Goal: Task Accomplishment & Management: Manage account settings

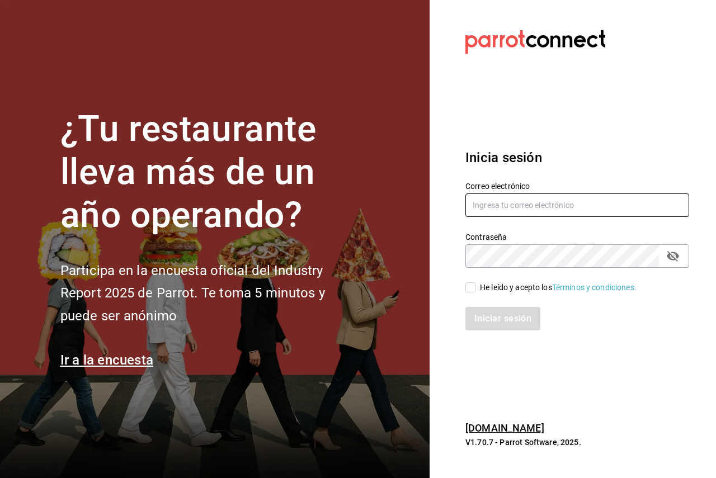
click at [506, 206] on input "text" at bounding box center [577, 204] width 224 height 23
paste input "fresnitos@hidalgo.com"
type input "fresnitos@hidalgo.com"
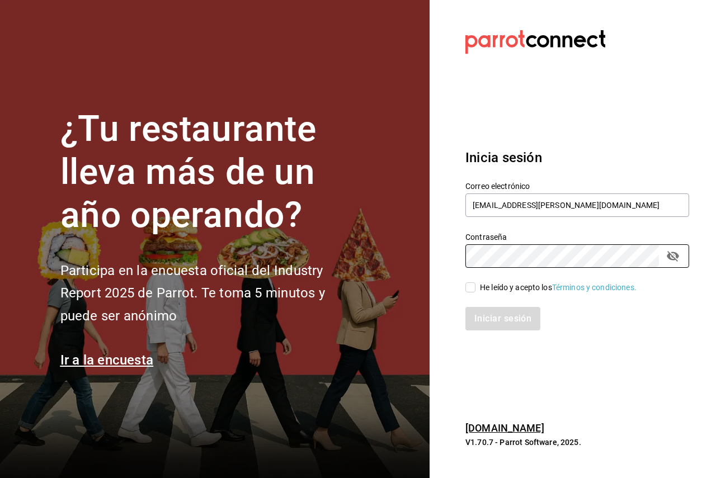
click at [454, 299] on div "Iniciar sesión" at bounding box center [570, 311] width 237 height 37
click at [478, 289] on span "He leído y acepto los Términos y condiciones." at bounding box center [555, 288] width 161 height 12
click at [475, 289] on input "He leído y acepto los Términos y condiciones." at bounding box center [470, 287] width 10 height 10
checkbox input "true"
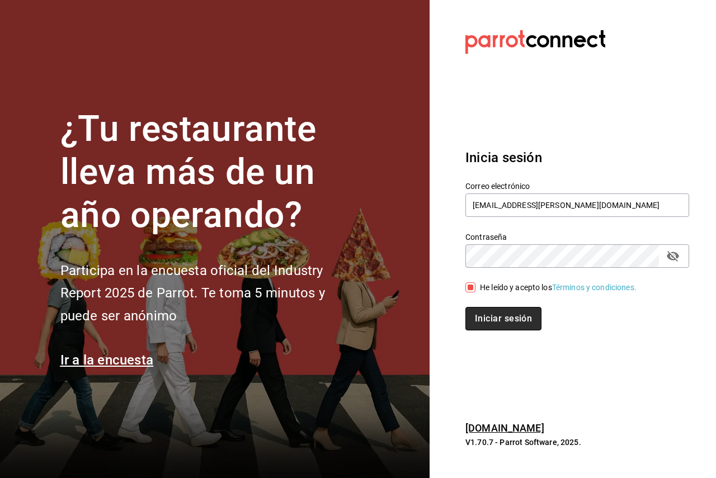
click at [484, 320] on button "Iniciar sesión" at bounding box center [503, 318] width 76 height 23
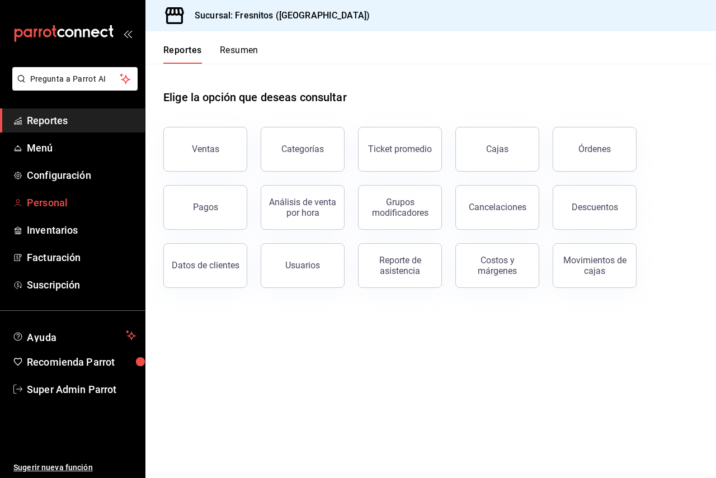
click at [56, 201] on span "Personal" at bounding box center [81, 202] width 109 height 15
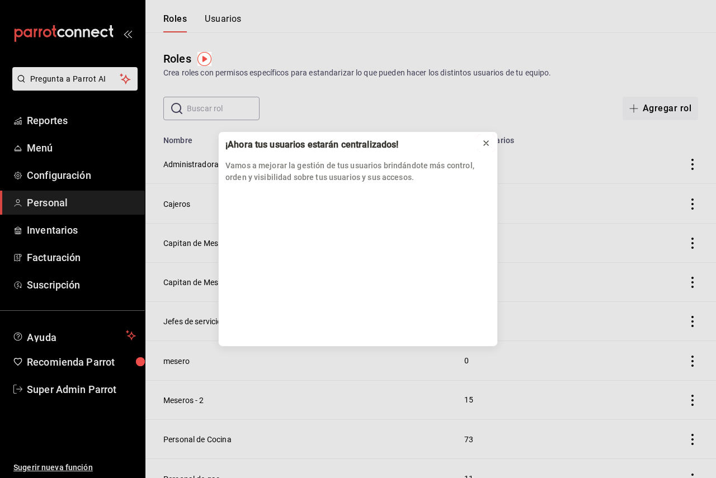
click at [487, 142] on icon at bounding box center [486, 143] width 4 height 4
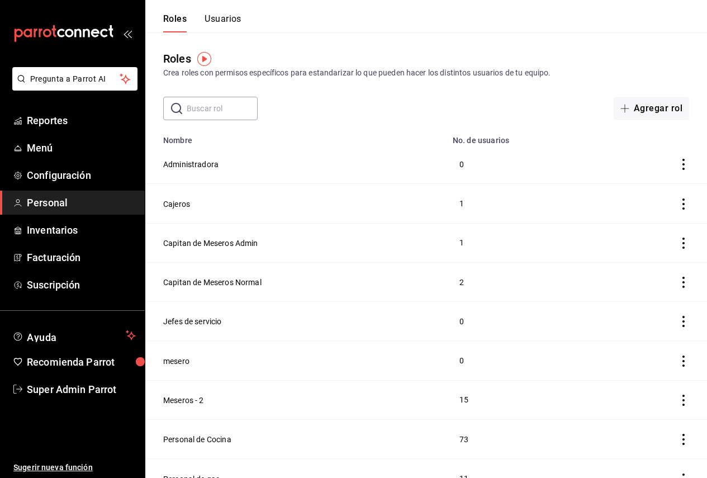
click at [173, 110] on div "​ ​ Agregar rol" at bounding box center [426, 108] width 562 height 23
click at [203, 110] on input "text" at bounding box center [222, 108] width 71 height 22
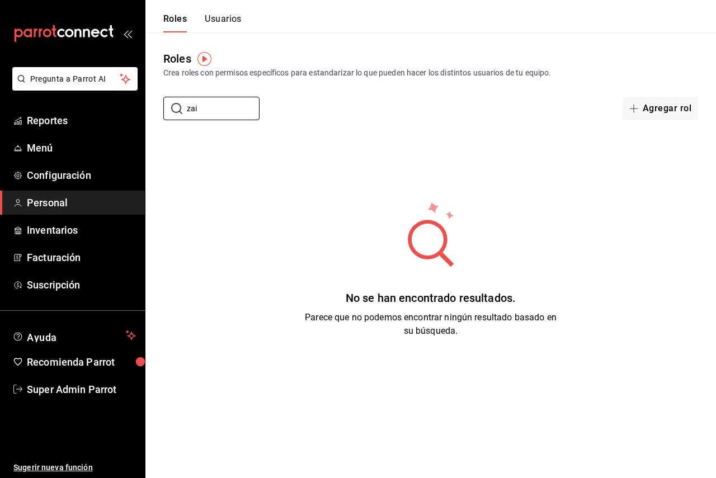
type input "zai"
click at [219, 18] on button "Usuarios" at bounding box center [223, 22] width 37 height 19
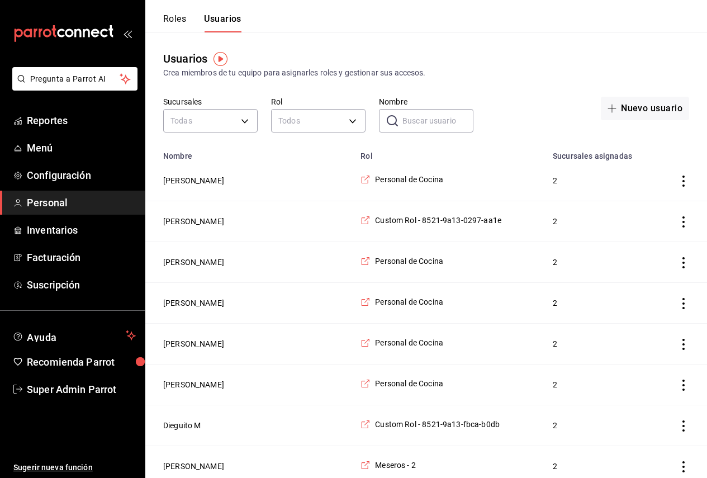
click at [415, 116] on input "Nombre" at bounding box center [437, 121] width 71 height 22
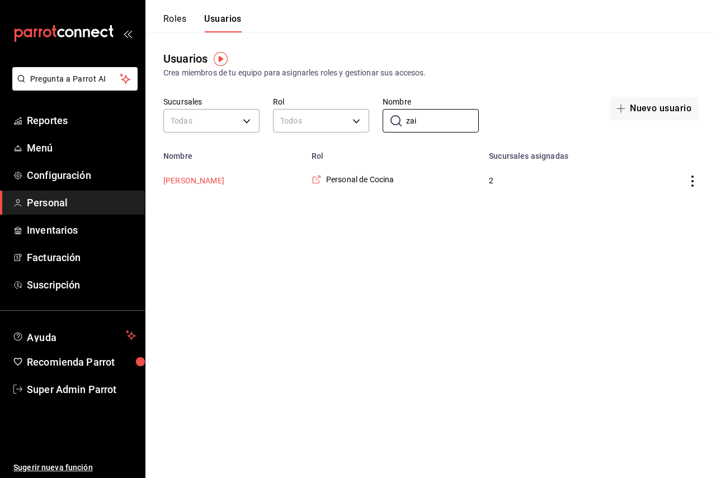
type input "zai"
click at [188, 186] on button "[PERSON_NAME]" at bounding box center [193, 180] width 61 height 11
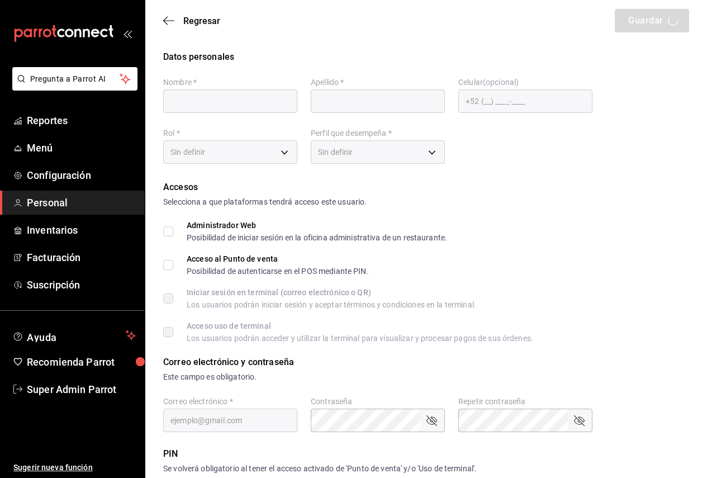
type input "Zaira"
type input "[PERSON_NAME]"
checkbox input "true"
type input "[EMAIL_ADDRESS][DOMAIN_NAME]"
type input "7910"
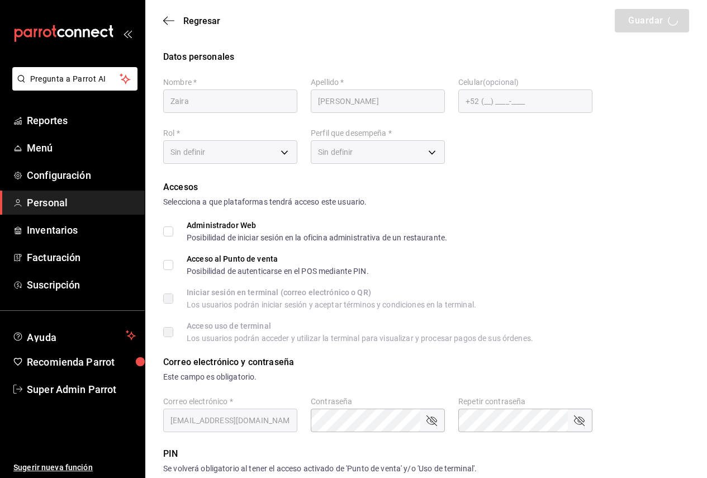
type input "97cc0063-941b-4673-849f-347ae2b3dd98"
type input "KITCHEN"
checkbox input "true"
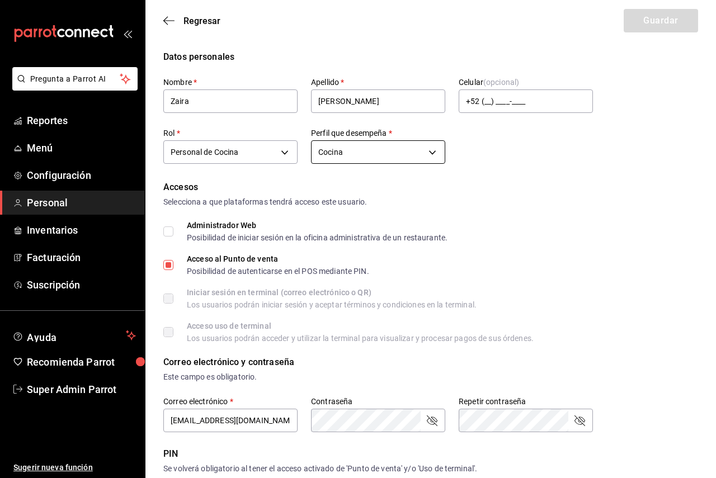
click at [379, 147] on body "Pregunta a Parrot AI Reportes Menú Configuración Personal Inventarios Facturaci…" at bounding box center [358, 402] width 716 height 804
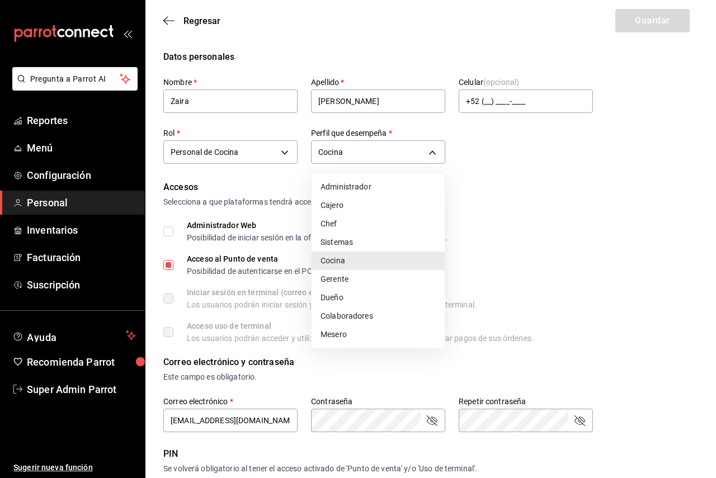
click at [380, 148] on div at bounding box center [358, 239] width 716 height 478
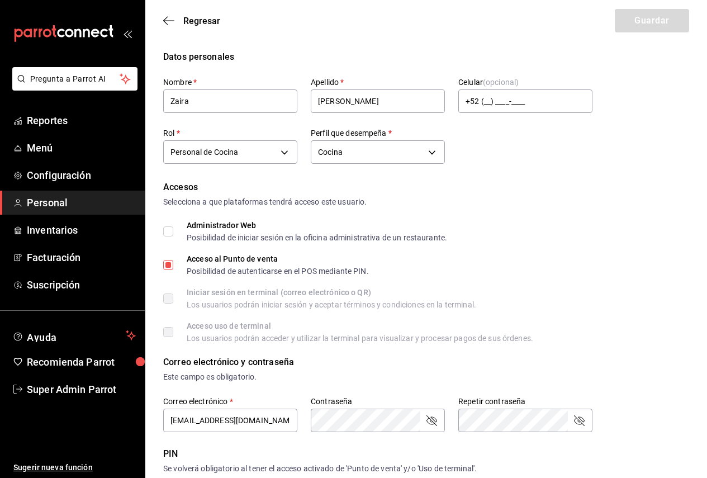
click at [172, 26] on div "Regresar Guardar" at bounding box center [426, 20] width 562 height 41
click at [161, 21] on div "Regresar Guardar" at bounding box center [426, 20] width 562 height 41
click at [168, 23] on icon "button" at bounding box center [168, 21] width 11 height 10
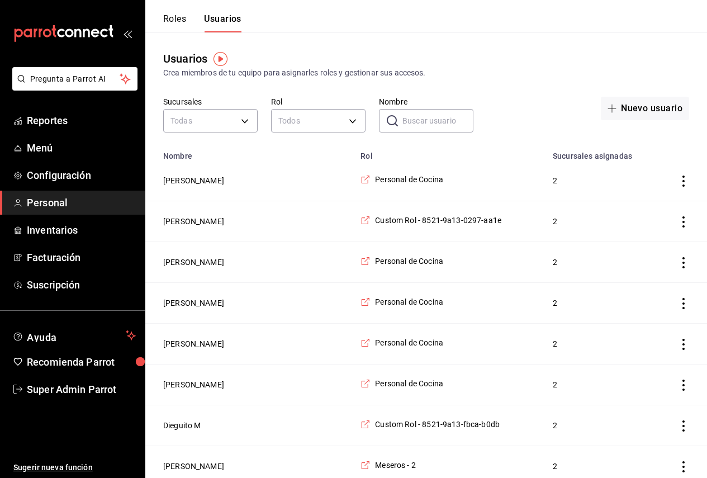
click at [178, 22] on button "Roles" at bounding box center [174, 22] width 23 height 19
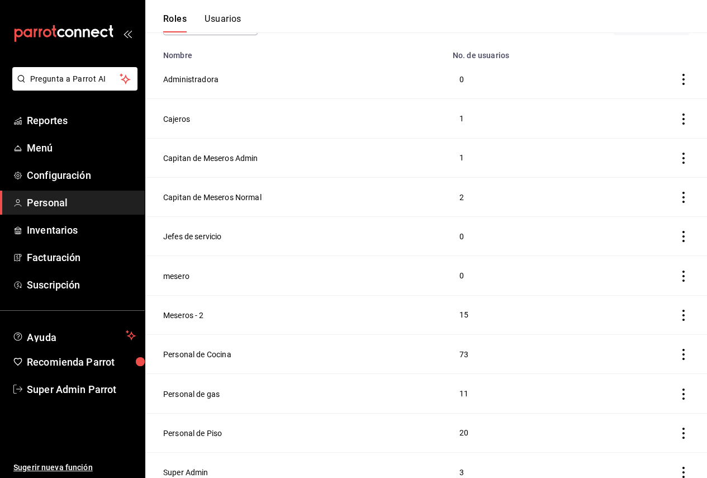
scroll to position [93, 0]
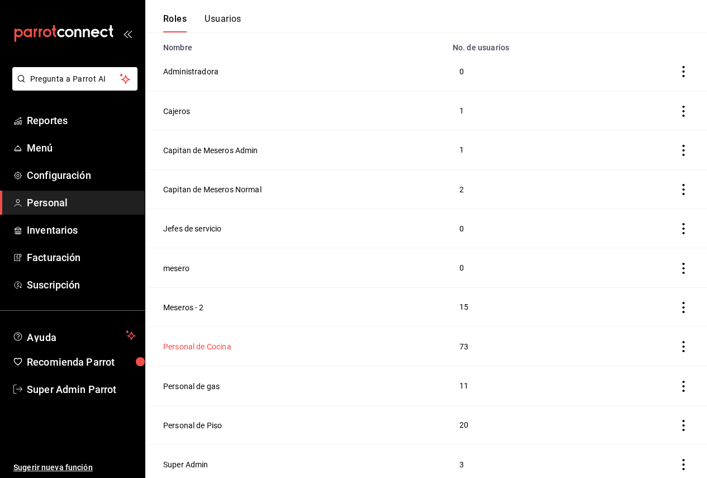
click at [220, 344] on button "Personal de Cocina" at bounding box center [197, 346] width 68 height 11
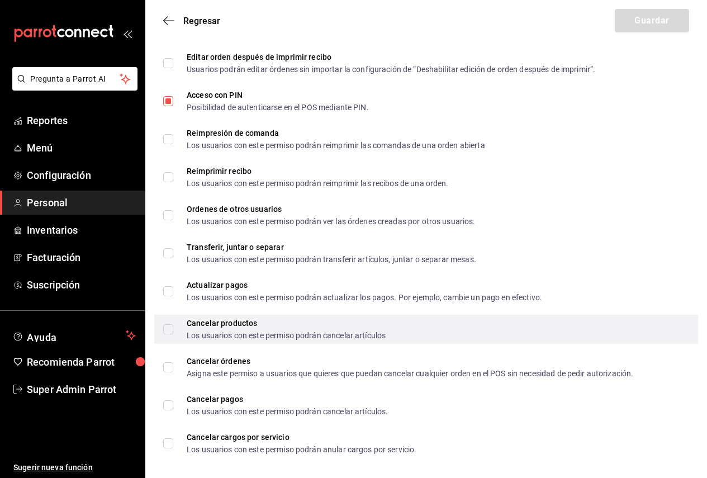
scroll to position [1818, 0]
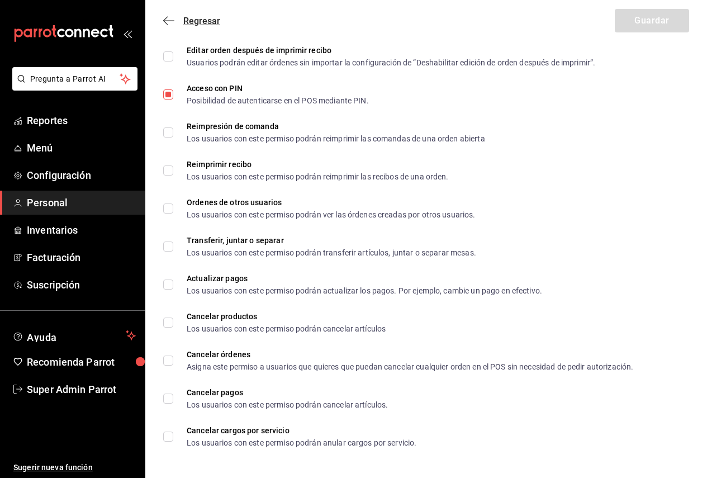
click at [177, 18] on span "Regresar" at bounding box center [191, 21] width 57 height 11
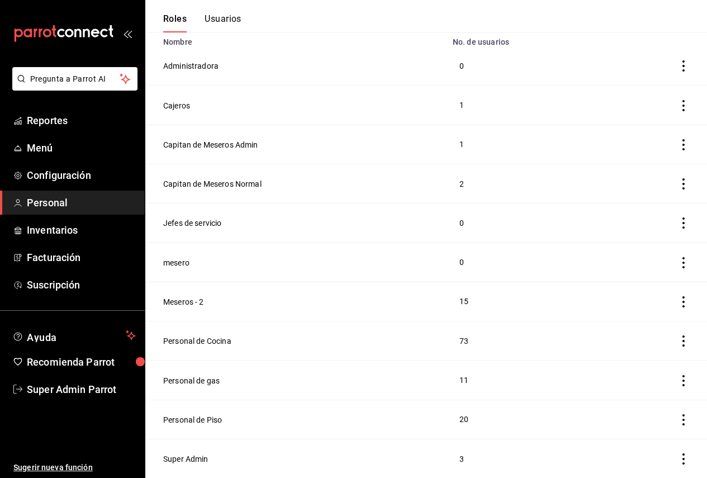
scroll to position [93, 0]
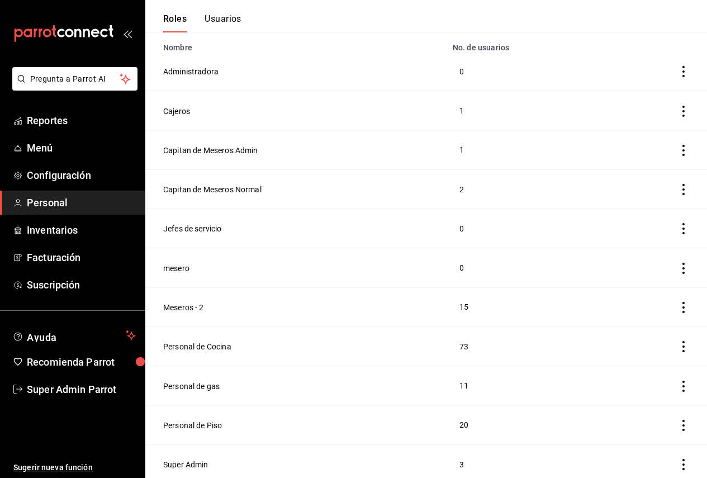
click at [233, 17] on button "Usuarios" at bounding box center [223, 22] width 37 height 19
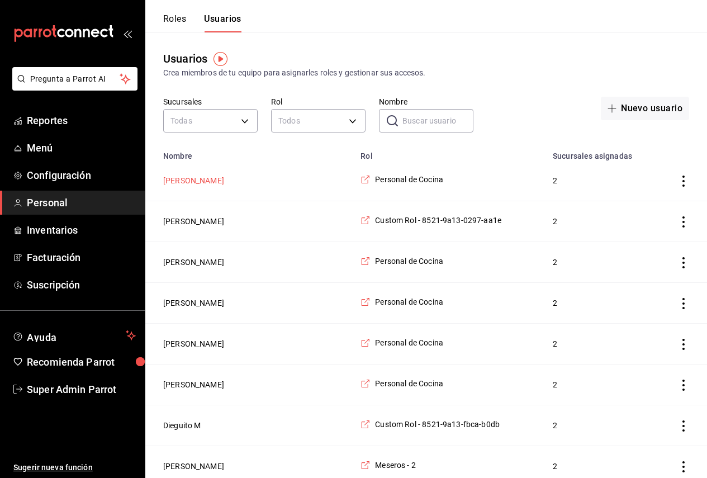
click at [197, 177] on button "[PERSON_NAME]" at bounding box center [193, 180] width 61 height 11
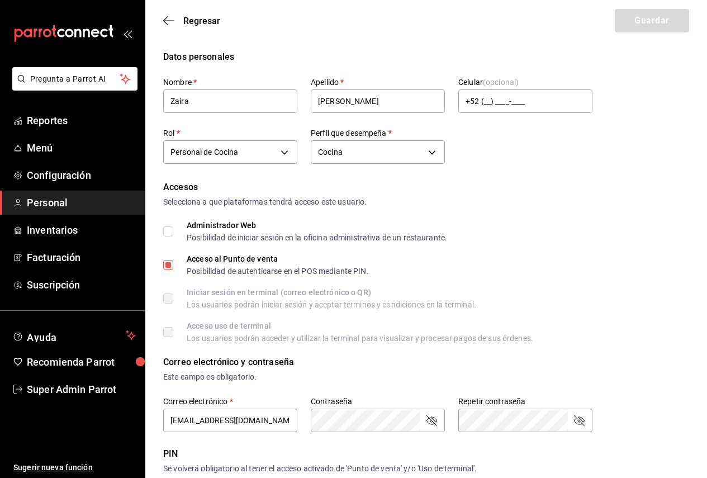
click at [579, 157] on div "Nombre   * [PERSON_NAME]   * [PERSON_NAME] (opcional) +52 (__) ____-____ Rol   …" at bounding box center [377, 122] width 429 height 90
click at [67, 146] on span "Menú" at bounding box center [81, 147] width 109 height 15
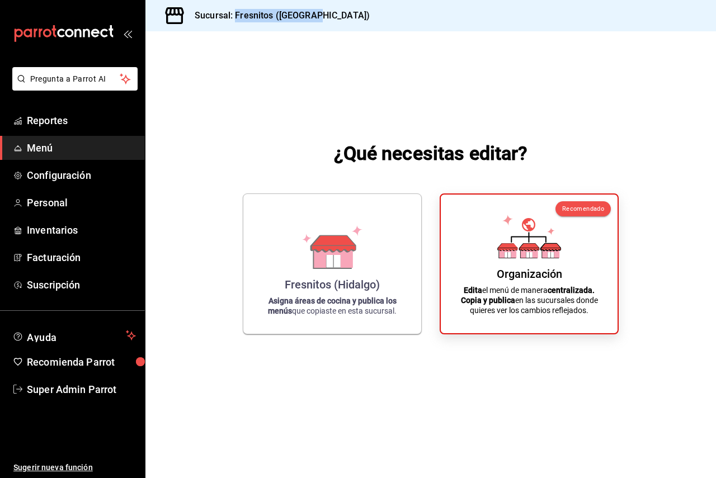
drag, startPoint x: 324, startPoint y: 12, endPoint x: 237, endPoint y: 17, distance: 87.4
click at [237, 17] on div "Sucursal: Fresnitos ([GEOGRAPHIC_DATA])" at bounding box center [430, 15] width 570 height 31
copy h3 "Fresnitos (Hidalgo)"
click at [335, 18] on div "Sucursal: Fresnitos ([GEOGRAPHIC_DATA])" at bounding box center [430, 15] width 570 height 31
